Goal: Task Accomplishment & Management: Manage account settings

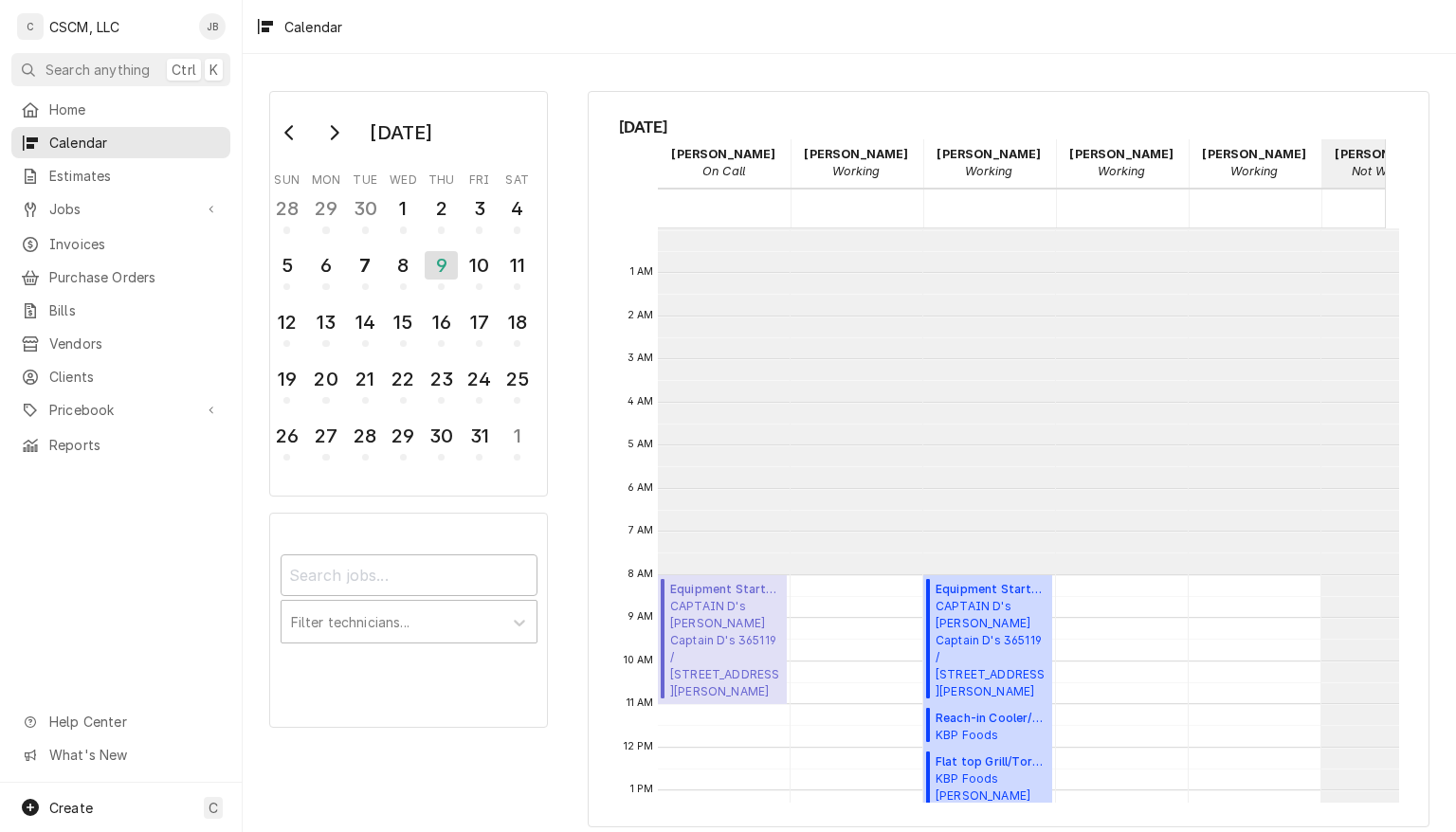
scroll to position [345, 0]
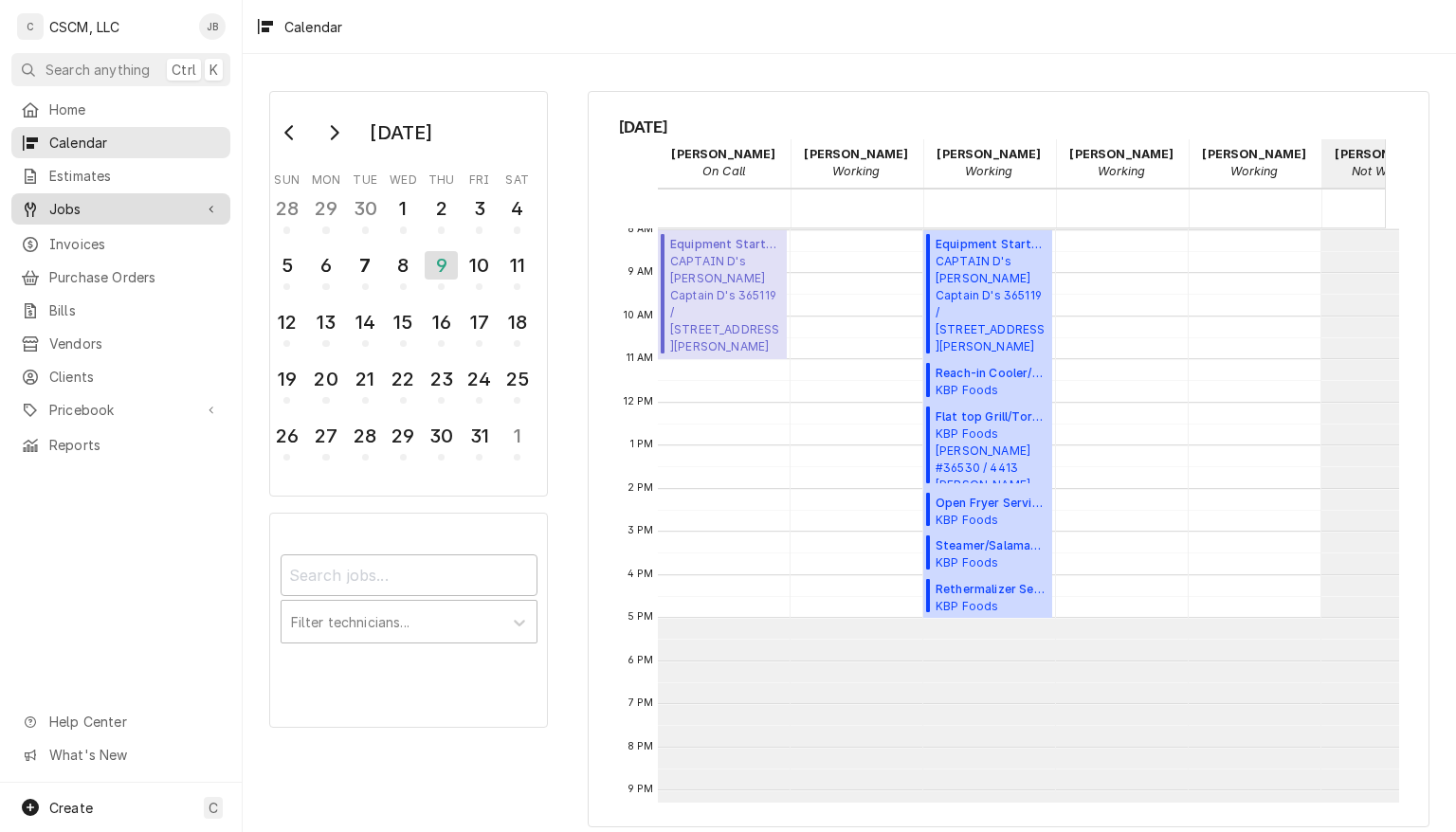
click at [56, 205] on span "Jobs" at bounding box center [120, 209] width 143 height 20
click at [66, 202] on span "Jobs" at bounding box center [120, 209] width 143 height 20
click at [64, 206] on span "Jobs" at bounding box center [120, 209] width 143 height 20
click at [72, 205] on span "Jobs" at bounding box center [120, 209] width 143 height 20
click at [68, 199] on span "Jobs" at bounding box center [120, 209] width 143 height 20
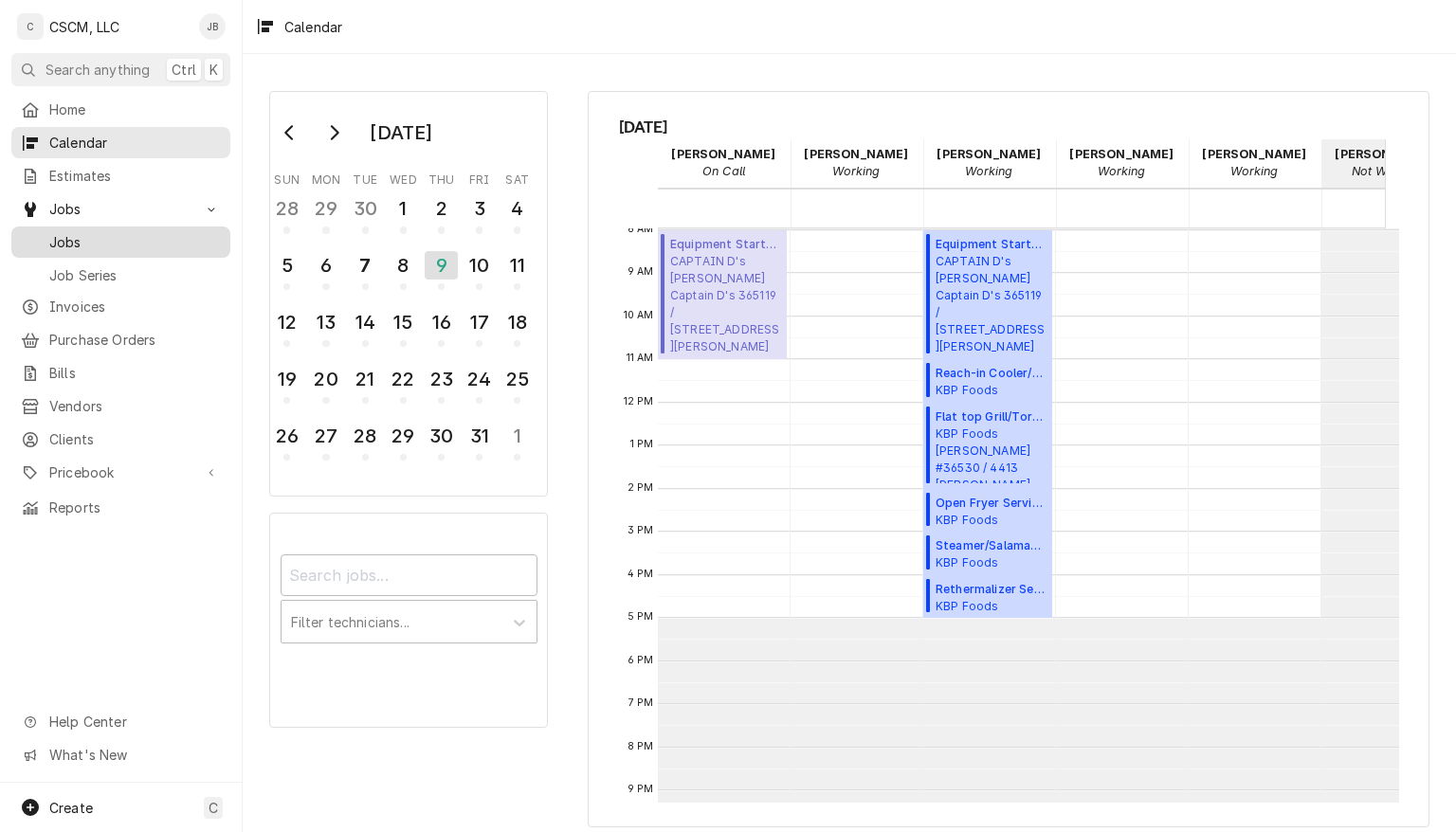
click at [72, 236] on span "Jobs" at bounding box center [134, 242] width 172 height 20
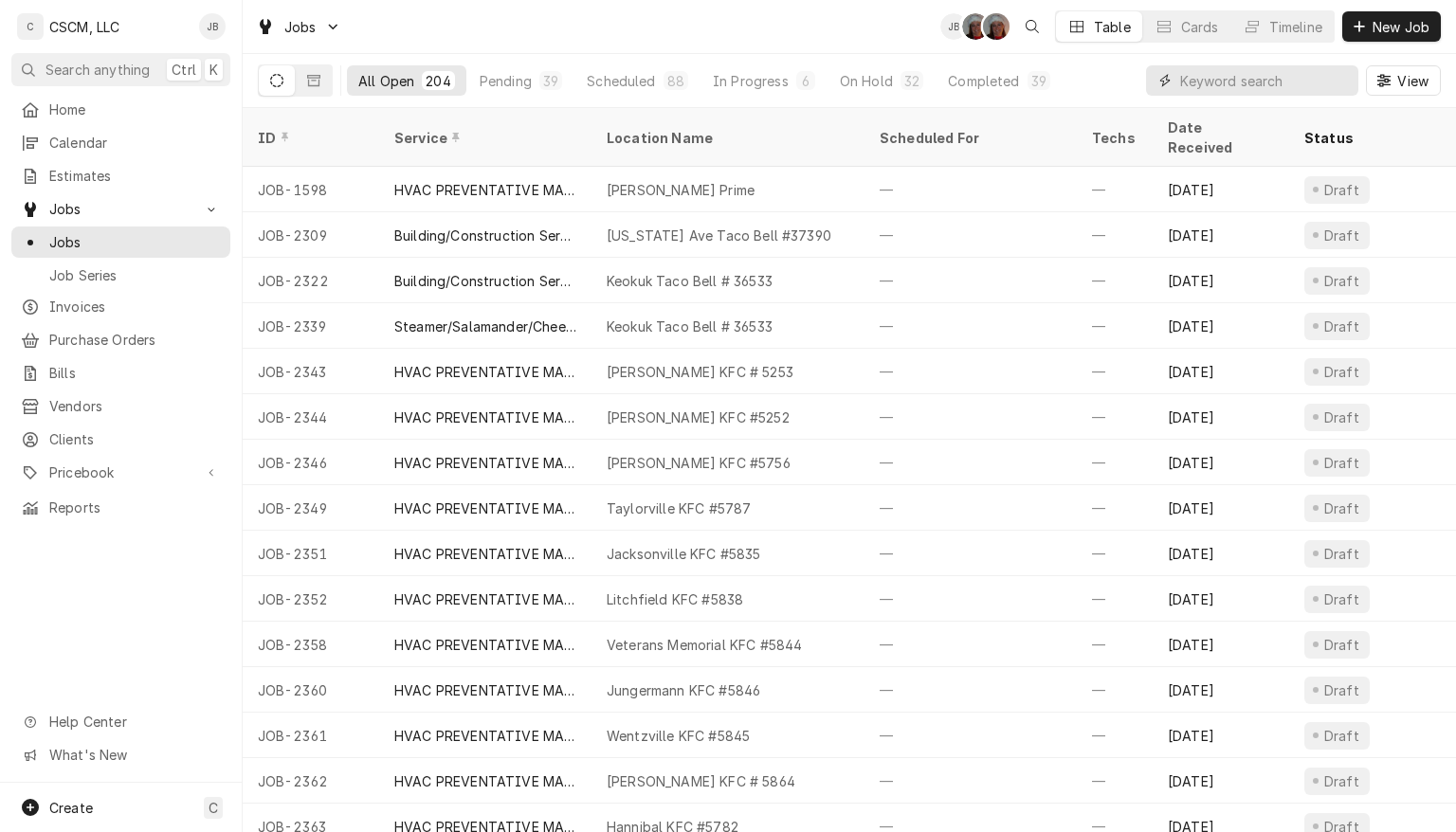
click at [1202, 81] on input "Dynamic Content Wrapper" at bounding box center [1264, 81] width 169 height 31
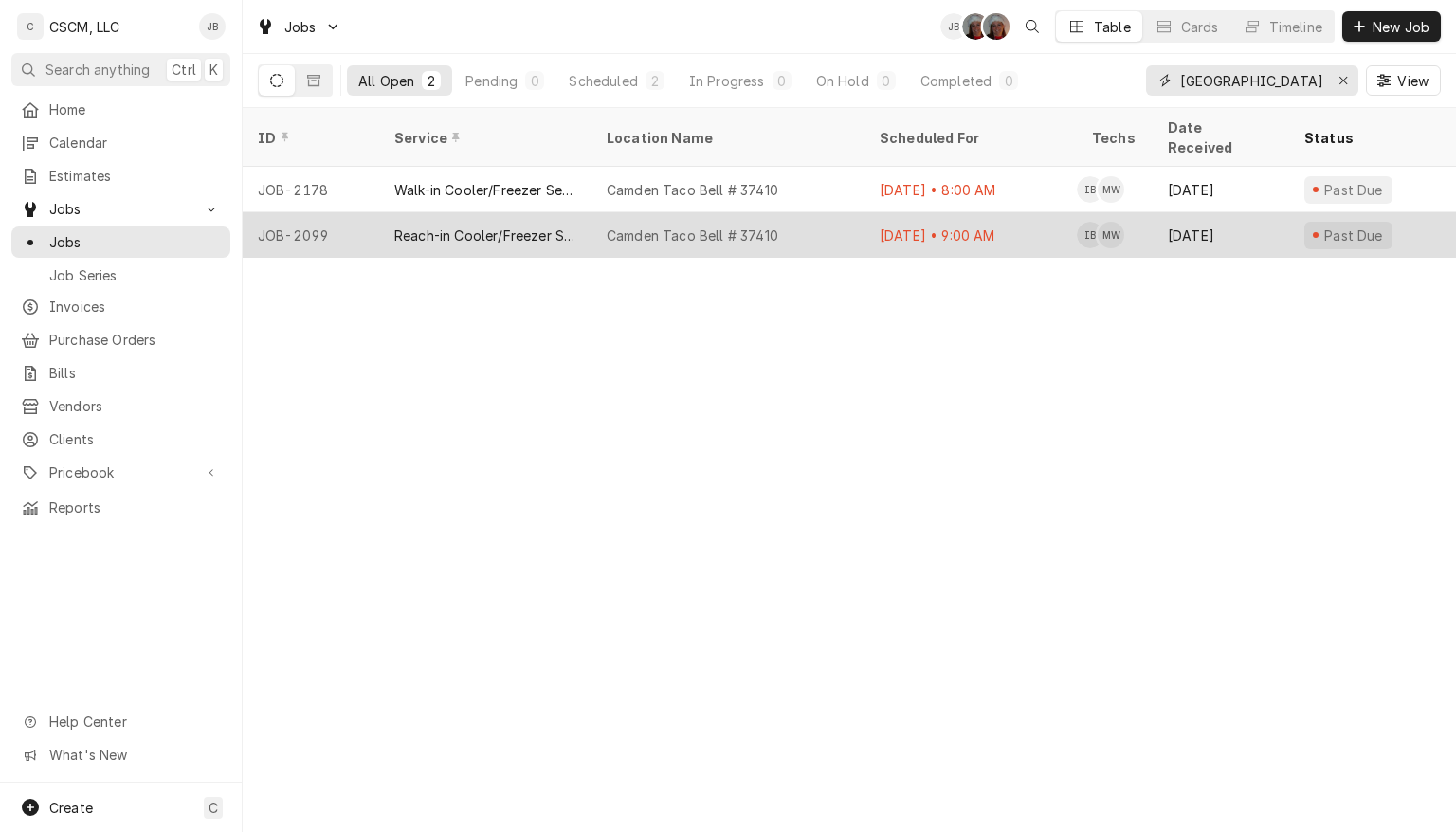
type input "camden"
click at [455, 213] on div "Reach-in Cooler/Freezer Service" at bounding box center [486, 235] width 213 height 45
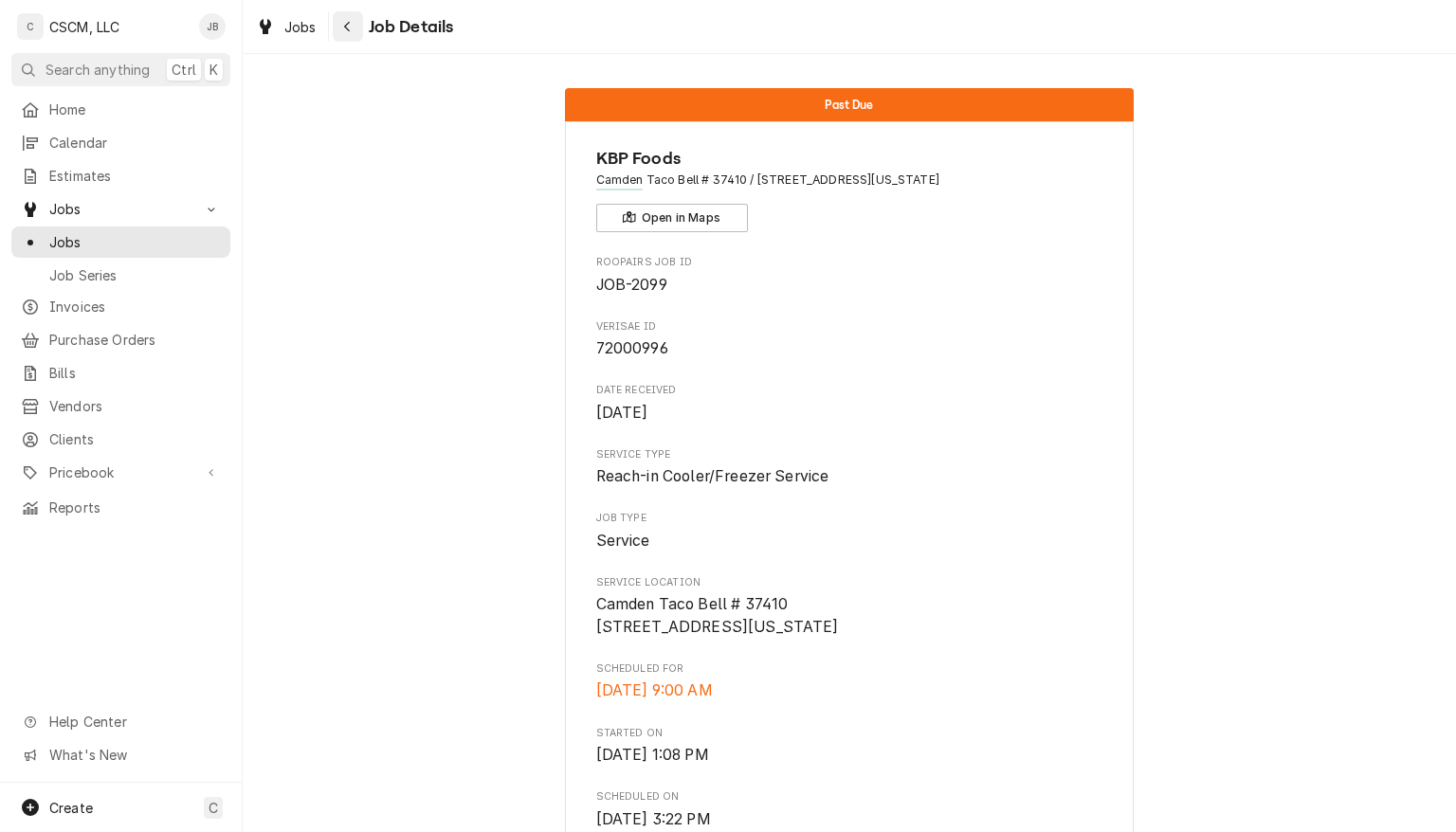
click at [345, 29] on icon "Navigate back" at bounding box center [347, 27] width 9 height 13
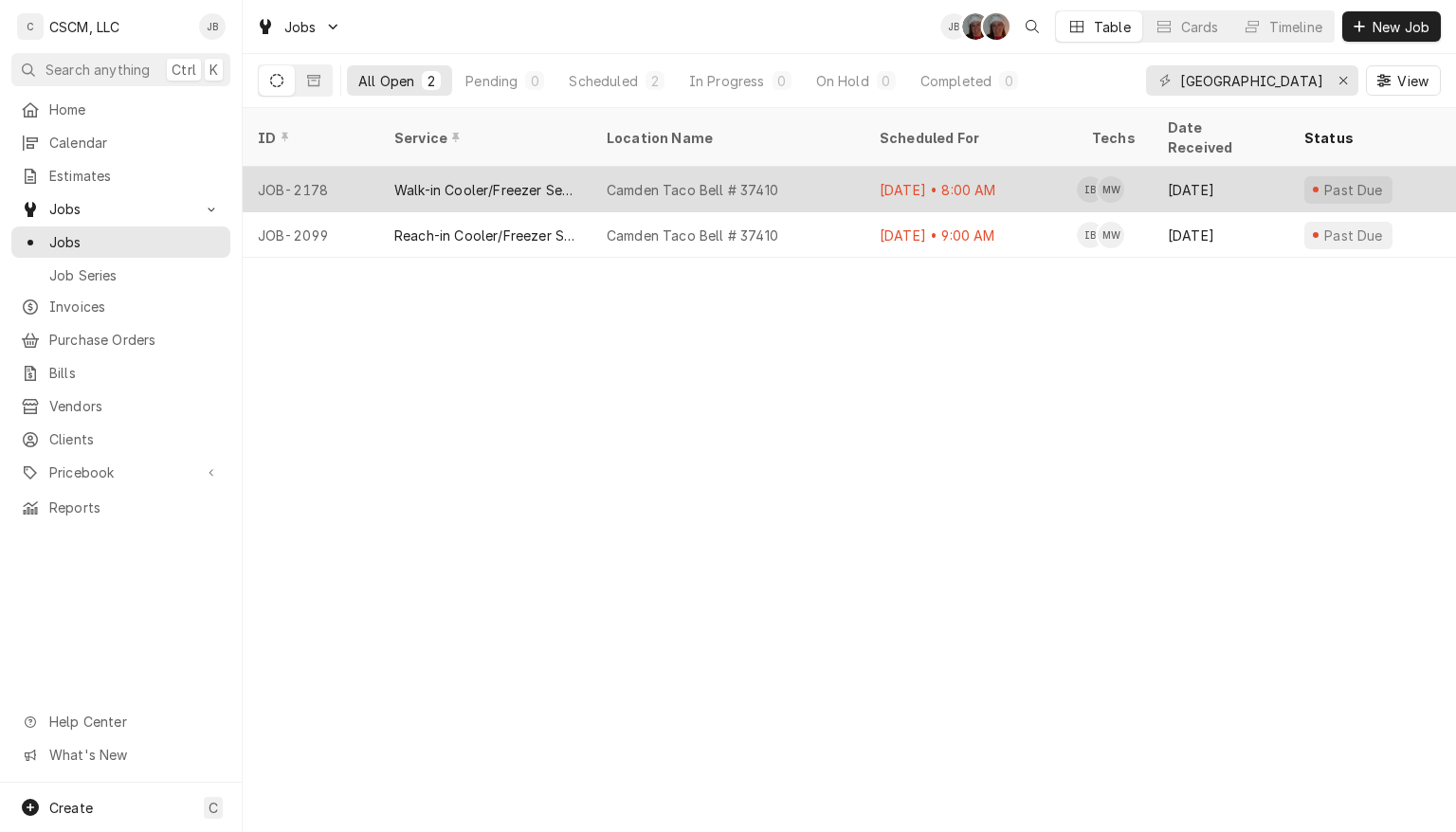
click at [455, 180] on div "Walk-in Cooler/Freezer Service Call" at bounding box center [485, 190] width 182 height 20
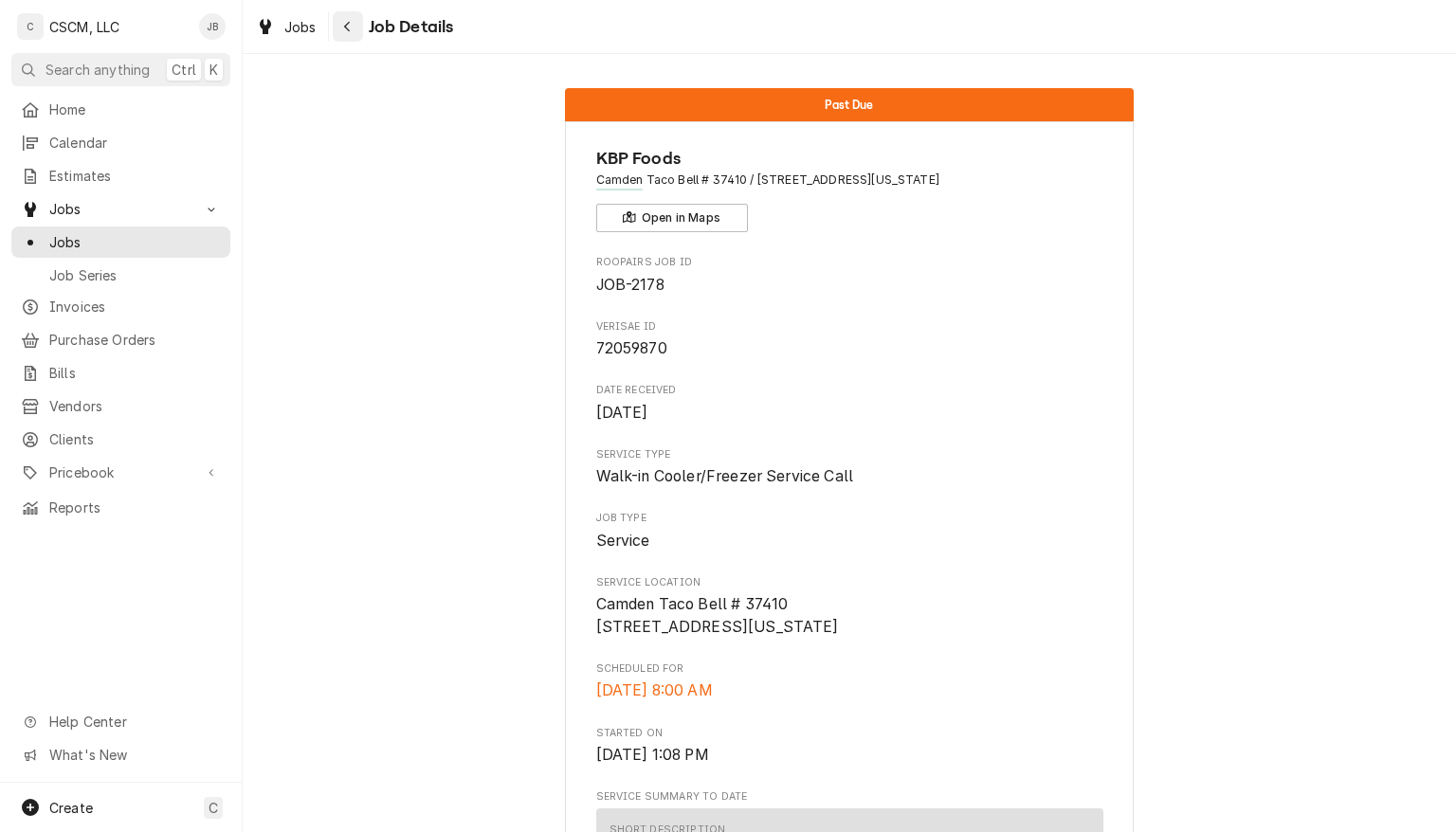
click at [351, 31] on icon "Navigate back" at bounding box center [347, 27] width 9 height 13
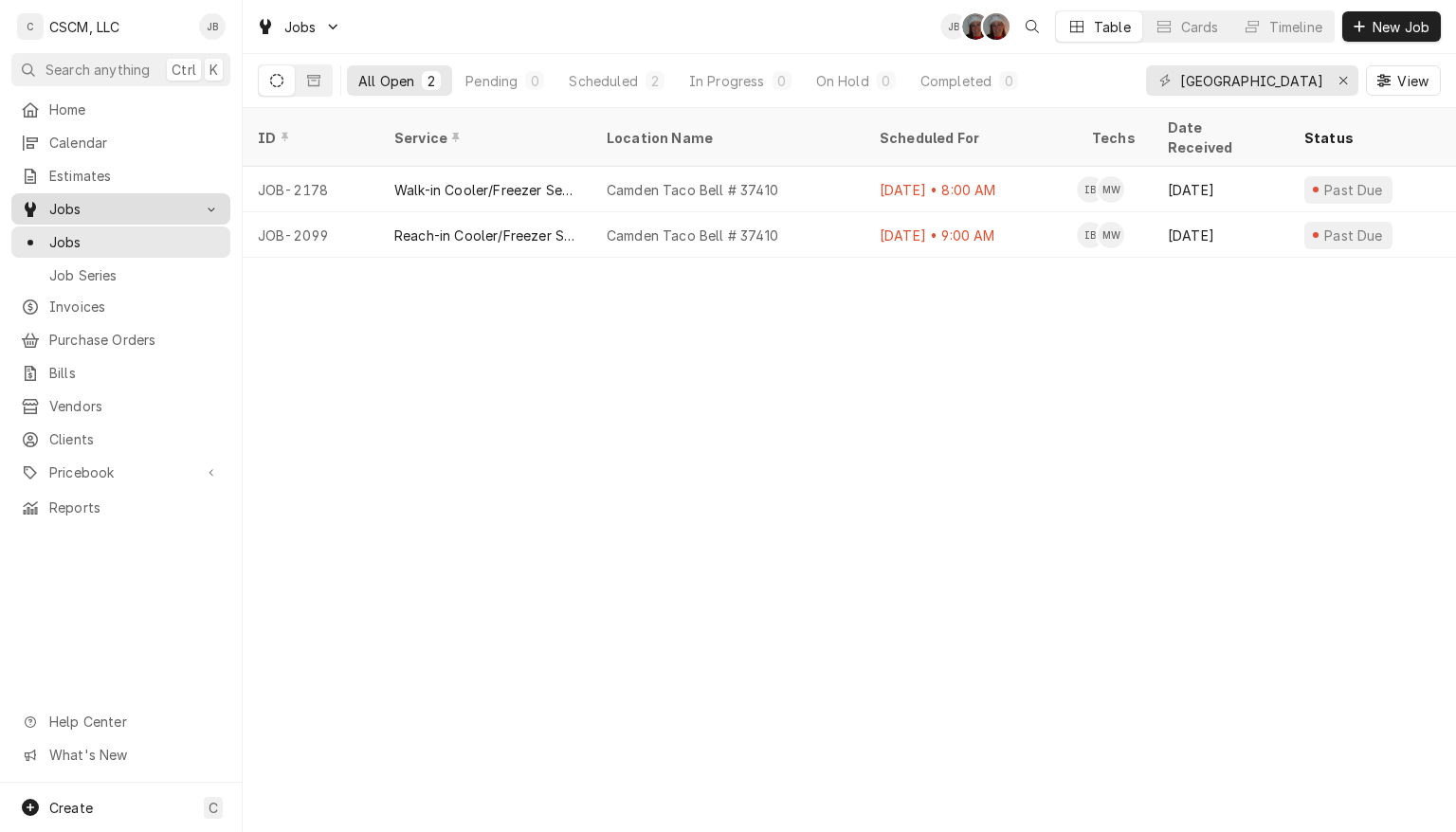
click at [63, 201] on span "Jobs" at bounding box center [120, 209] width 143 height 20
click at [69, 210] on span "Jobs" at bounding box center [120, 209] width 143 height 20
click at [71, 242] on span "Jobs" at bounding box center [134, 242] width 172 height 20
type input "c"
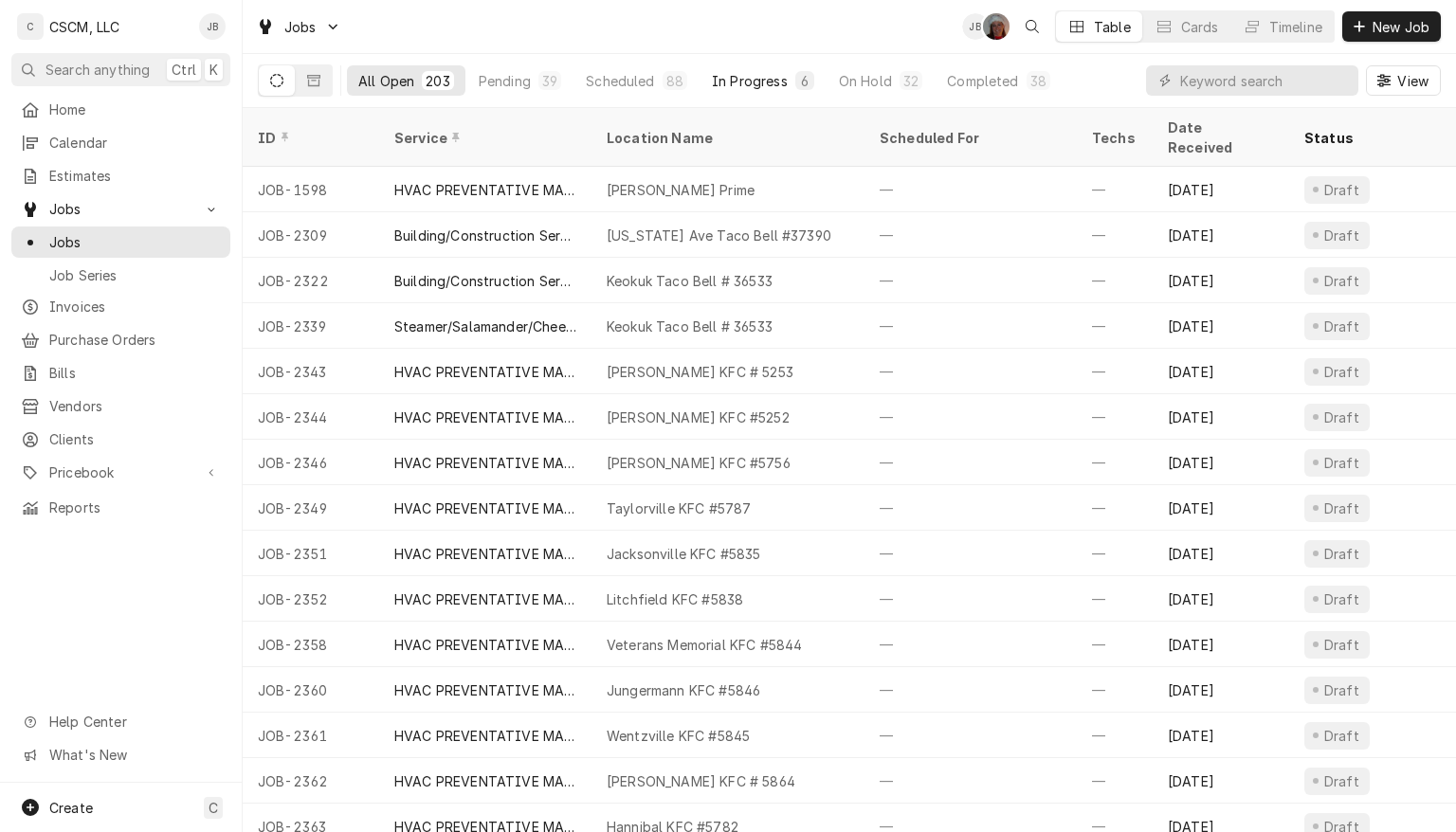
click at [747, 75] on div "In Progress" at bounding box center [750, 81] width 76 height 20
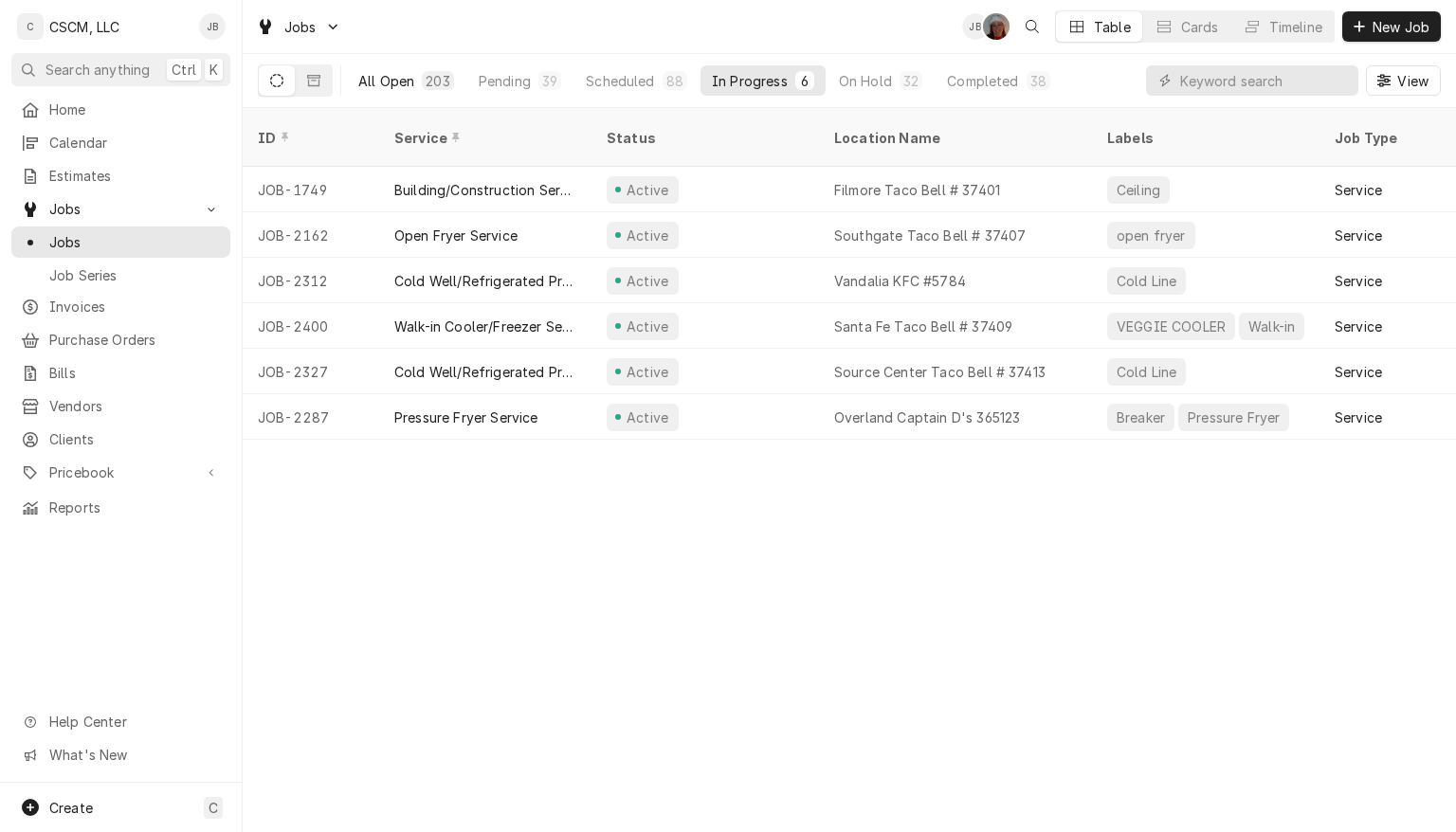
click at [415, 80] on button "All Open 203" at bounding box center [406, 81] width 119 height 31
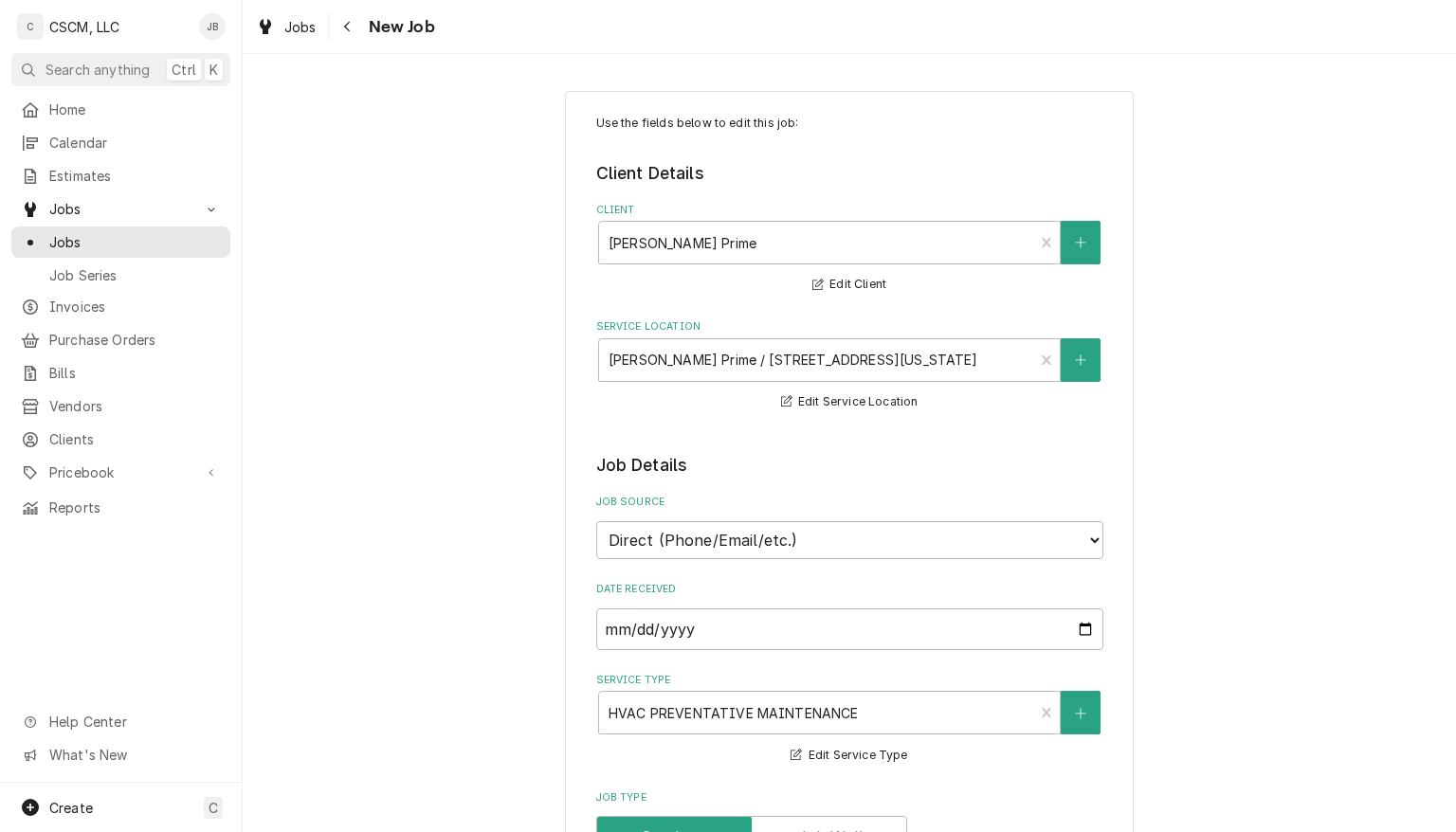
type textarea "x"
click at [347, 27] on icon "Navigate back" at bounding box center [347, 27] width 9 height 13
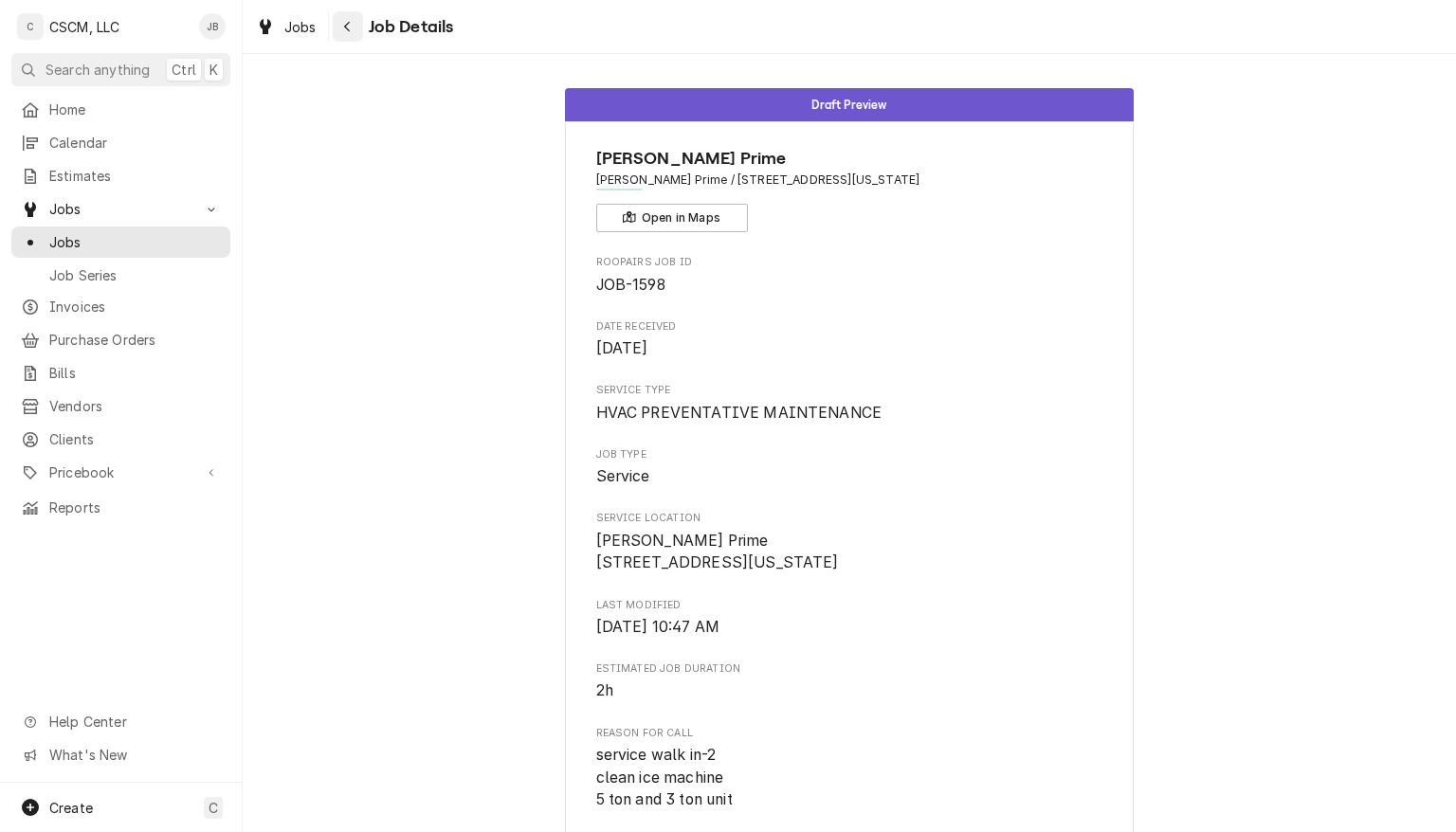
click at [347, 27] on icon "Navigate back" at bounding box center [347, 27] width 9 height 13
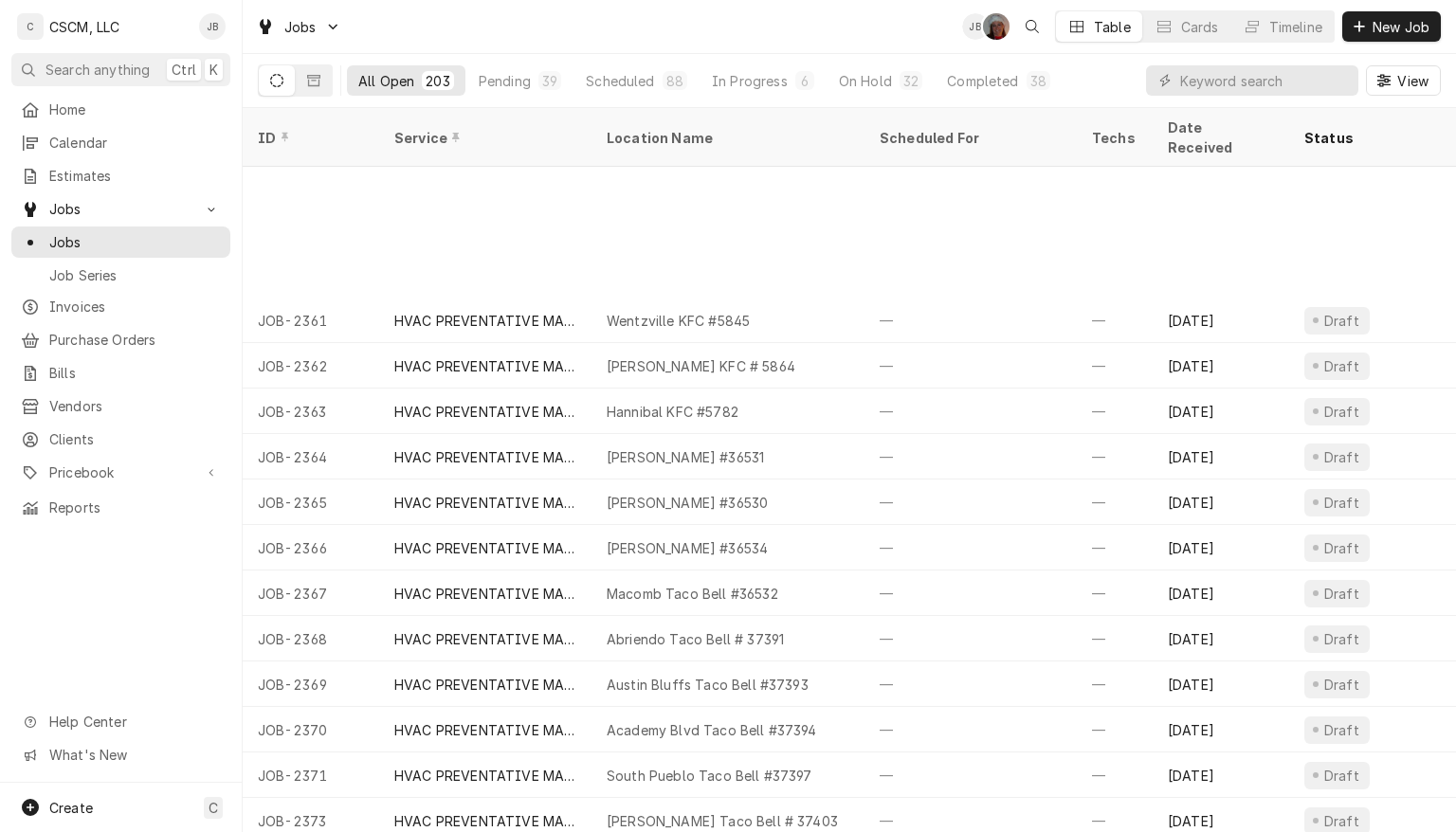
scroll to position [599, 0]
